Goal: Task Accomplishment & Management: Complete application form

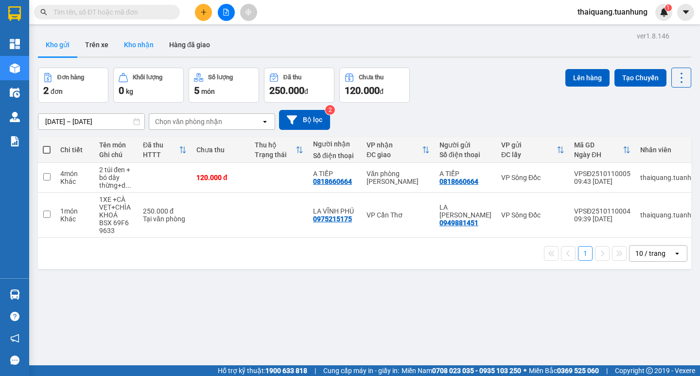
click at [145, 46] on button "Kho nhận" at bounding box center [138, 44] width 45 height 23
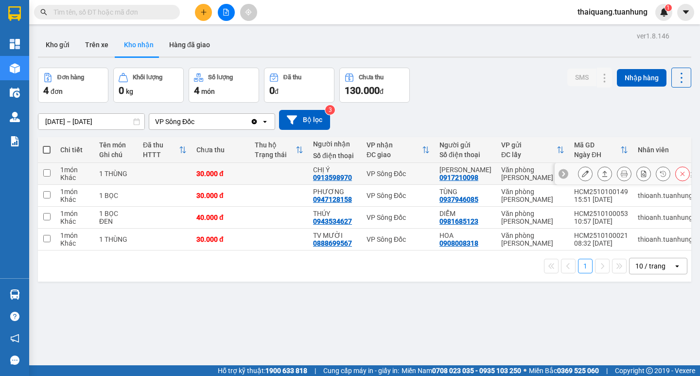
click at [582, 174] on icon at bounding box center [585, 173] width 7 height 7
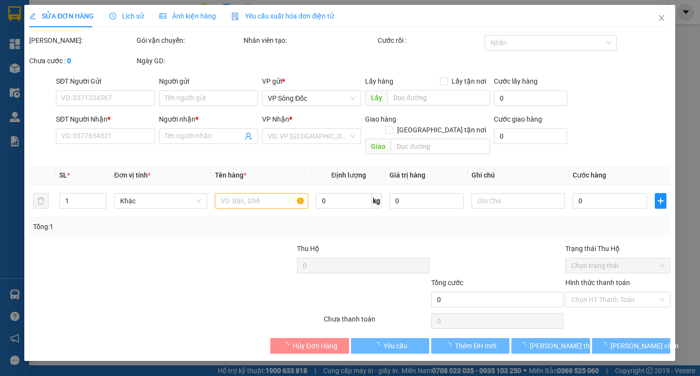
type input "0917210098"
type input "[PERSON_NAME]"
type input "0913598970"
type input "CHỊ Ý"
type input "30.000"
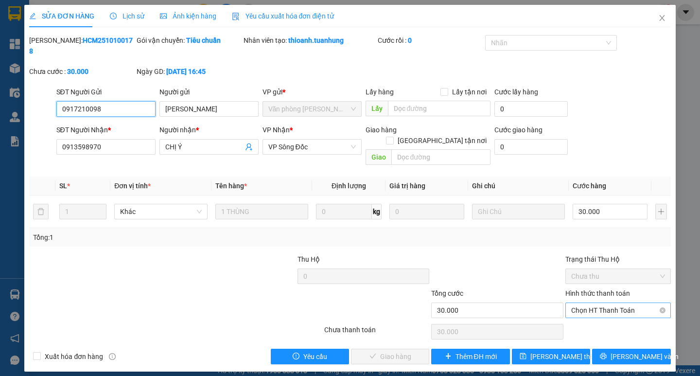
click at [590, 303] on span "Chọn HT Thanh Toán" at bounding box center [618, 310] width 94 height 15
click at [597, 305] on div "Tại văn phòng" at bounding box center [618, 308] width 94 height 11
type input "0"
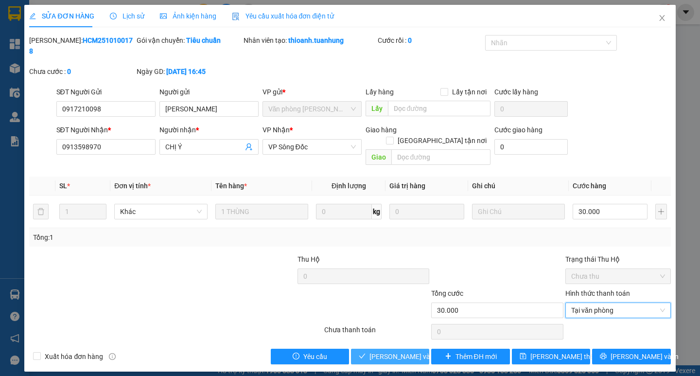
click at [421, 351] on span "[PERSON_NAME] và Giao hàng" at bounding box center [416, 356] width 93 height 11
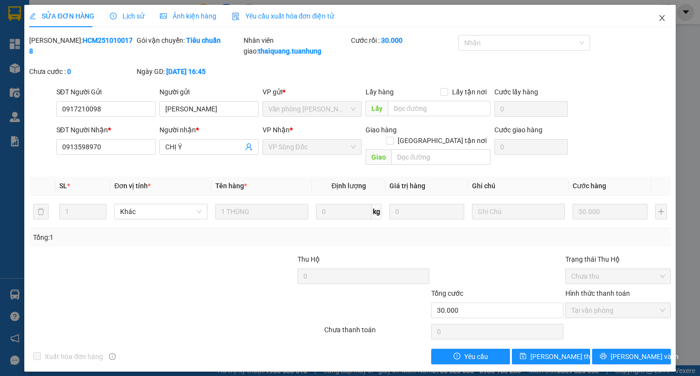
click at [663, 17] on icon "close" at bounding box center [662, 18] width 8 height 8
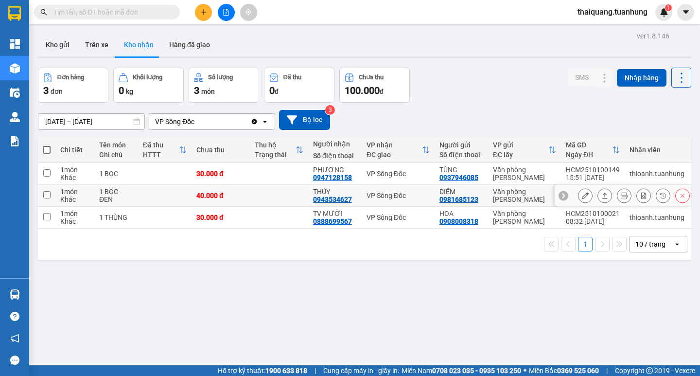
click at [582, 195] on icon at bounding box center [585, 195] width 7 height 7
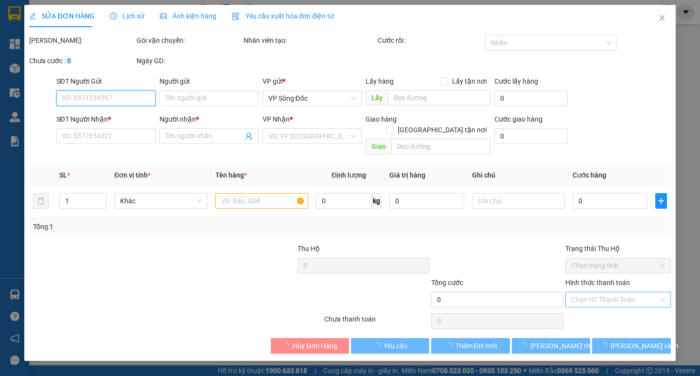
type input "0981685123"
type input "DIỄM"
type input "0943534627"
type input "THÚY"
type input "40.000"
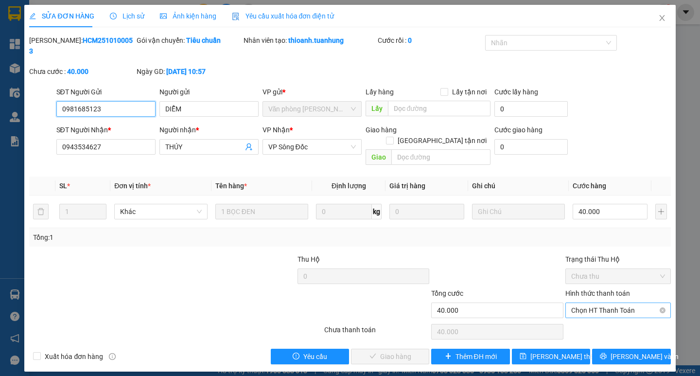
click at [601, 303] on span "Chọn HT Thanh Toán" at bounding box center [618, 310] width 94 height 15
click at [598, 303] on div "Tại văn phòng" at bounding box center [618, 308] width 94 height 11
type input "0"
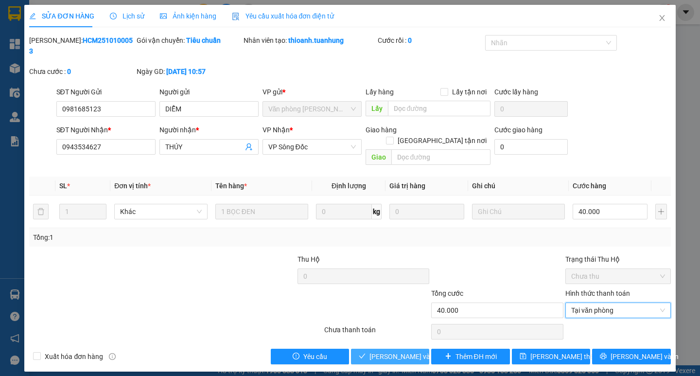
click at [414, 351] on span "[PERSON_NAME] và Giao hàng" at bounding box center [416, 356] width 93 height 11
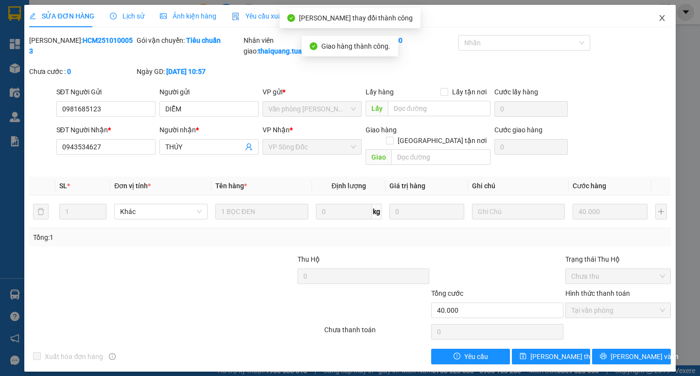
click at [661, 22] on icon "close" at bounding box center [662, 18] width 8 height 8
